Goal: Find specific page/section: Find specific page/section

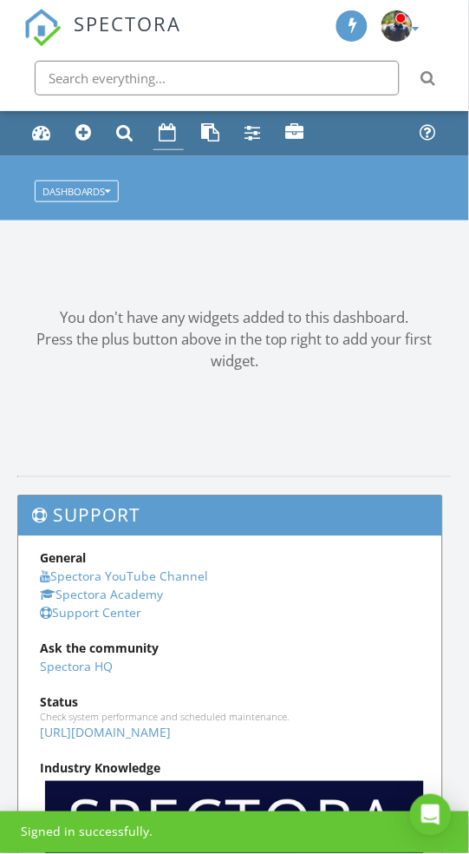
click at [176, 124] on link "Calendar" at bounding box center [169, 133] width 30 height 33
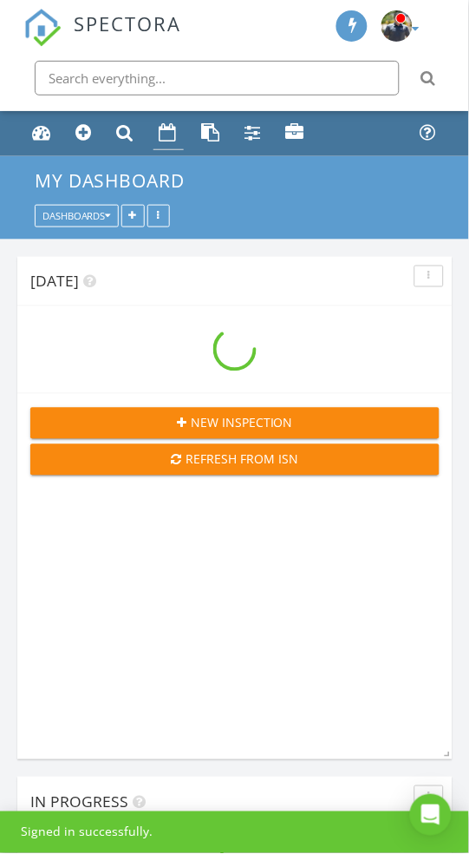
scroll to position [1927, 470]
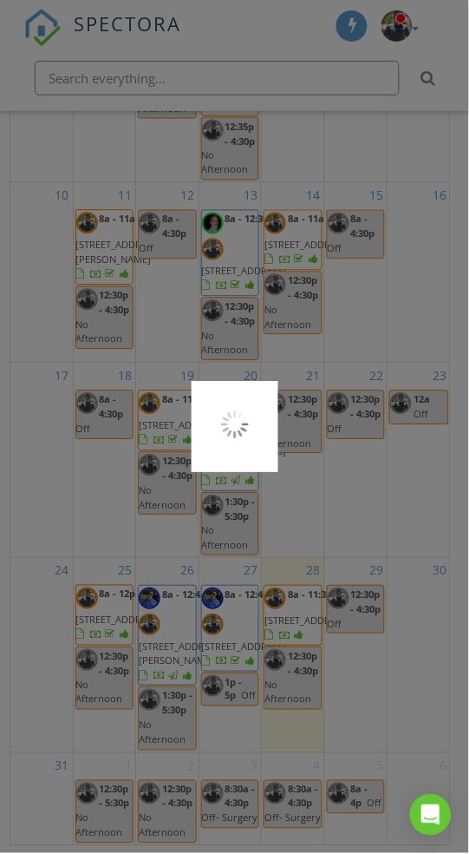
scroll to position [315, 0]
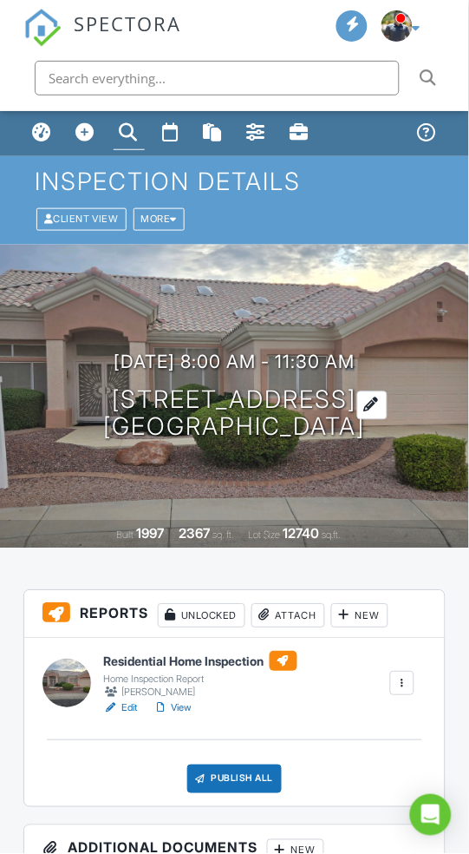
click at [310, 414] on h1 "[STREET_ADDRESS] [GEOGRAPHIC_DATA], AZ 85375" at bounding box center [235, 414] width 262 height 54
